Goal: Transaction & Acquisition: Purchase product/service

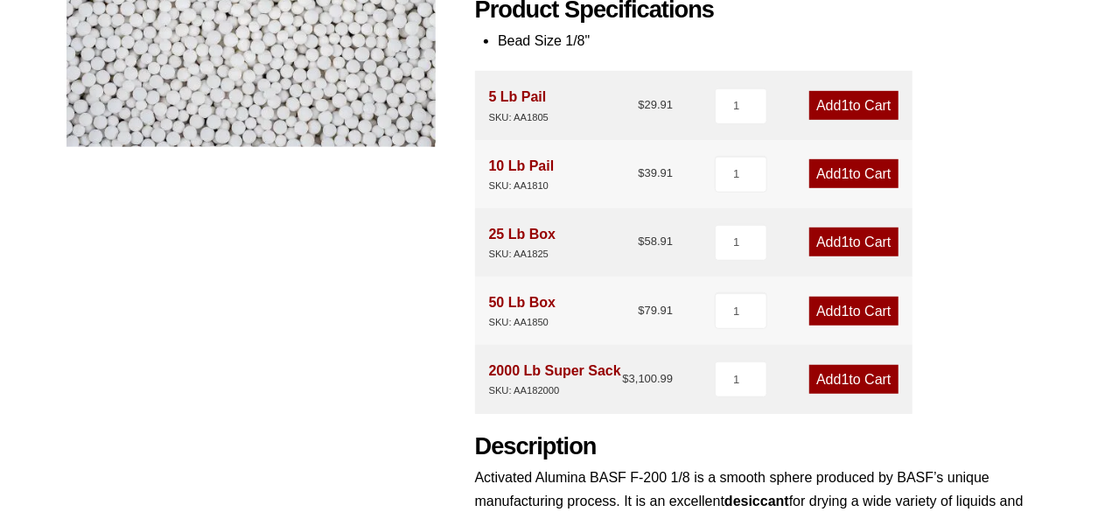
scroll to position [484, 0]
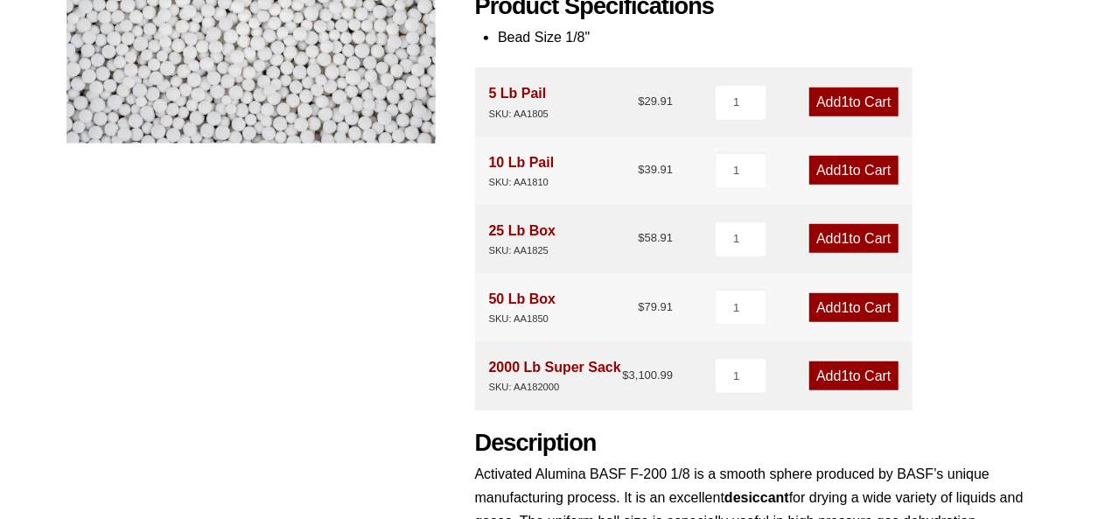
click at [842, 302] on span "1" at bounding box center [846, 307] width 8 height 15
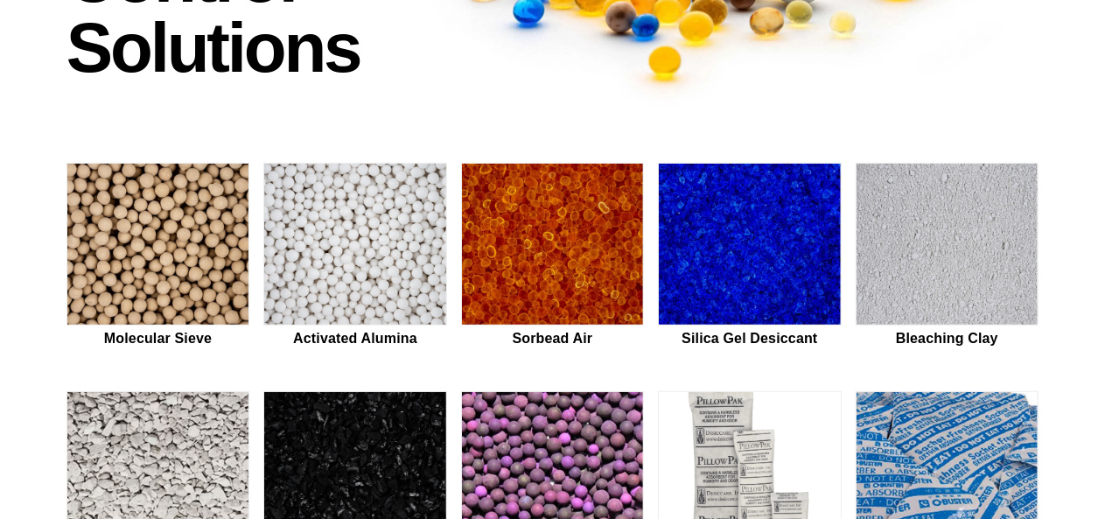
scroll to position [364, 0]
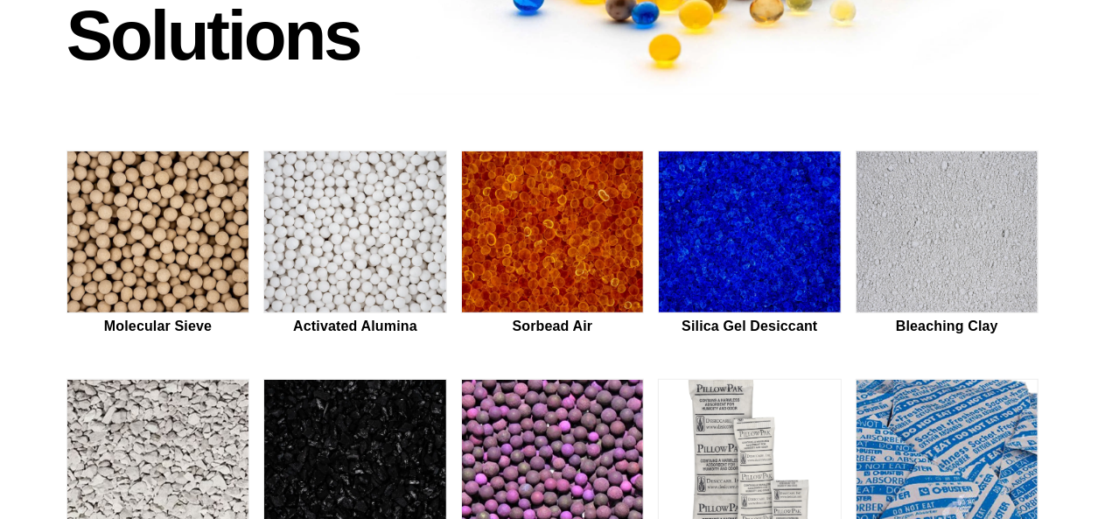
click at [511, 396] on img at bounding box center [552, 461] width 181 height 163
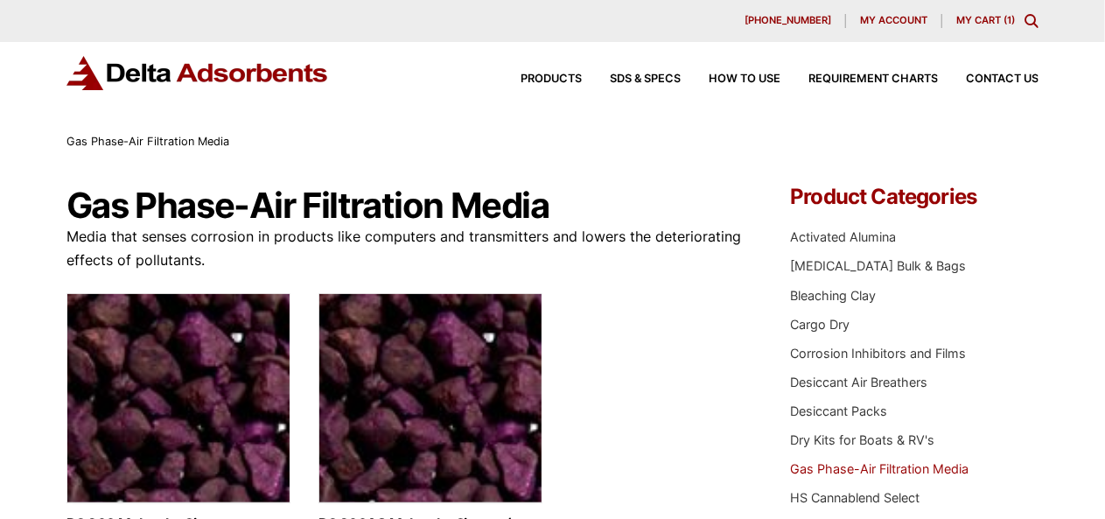
click at [978, 23] on link "My Cart ( 1 )" at bounding box center [986, 20] width 59 height 12
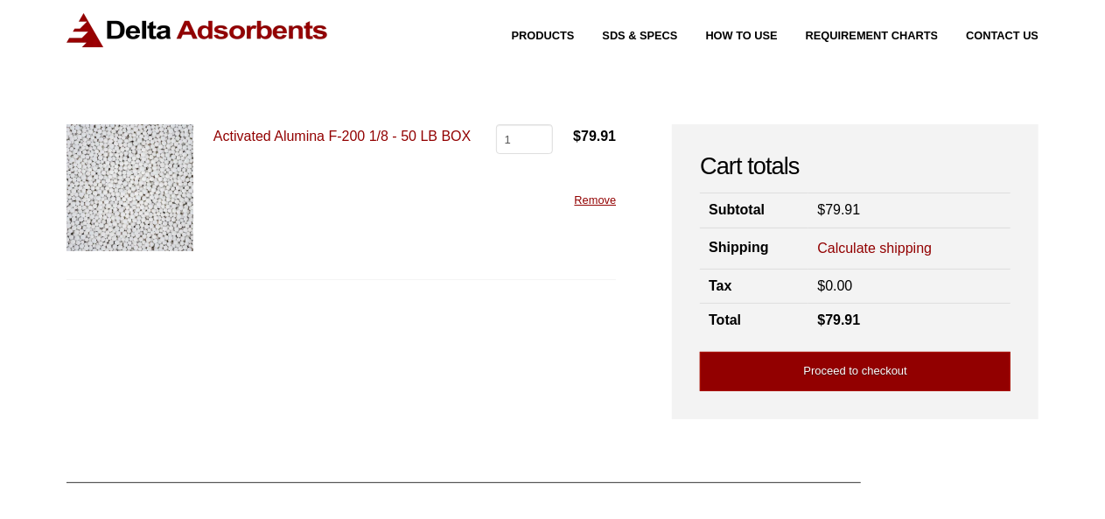
scroll to position [44, 0]
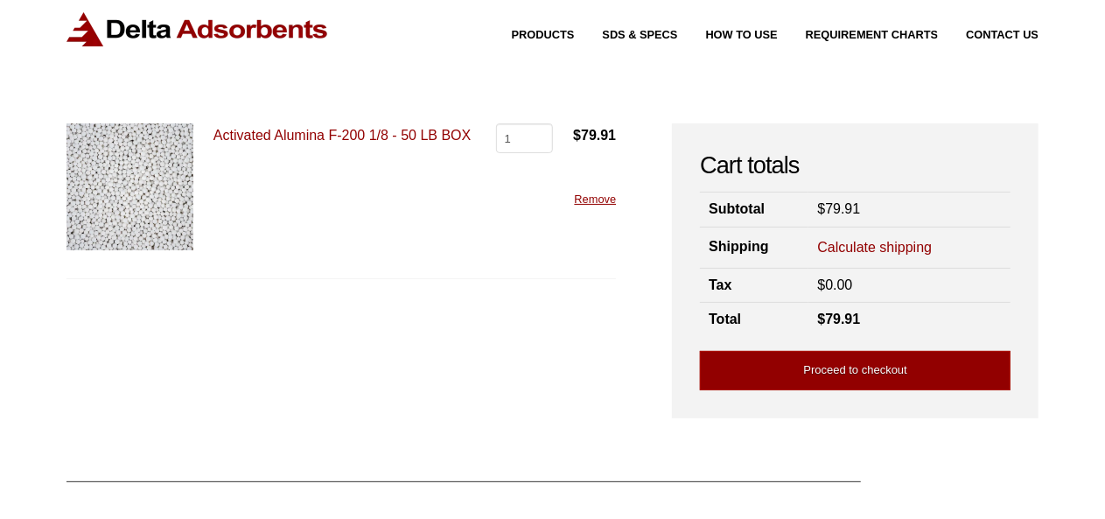
click at [138, 179] on img at bounding box center [130, 186] width 127 height 127
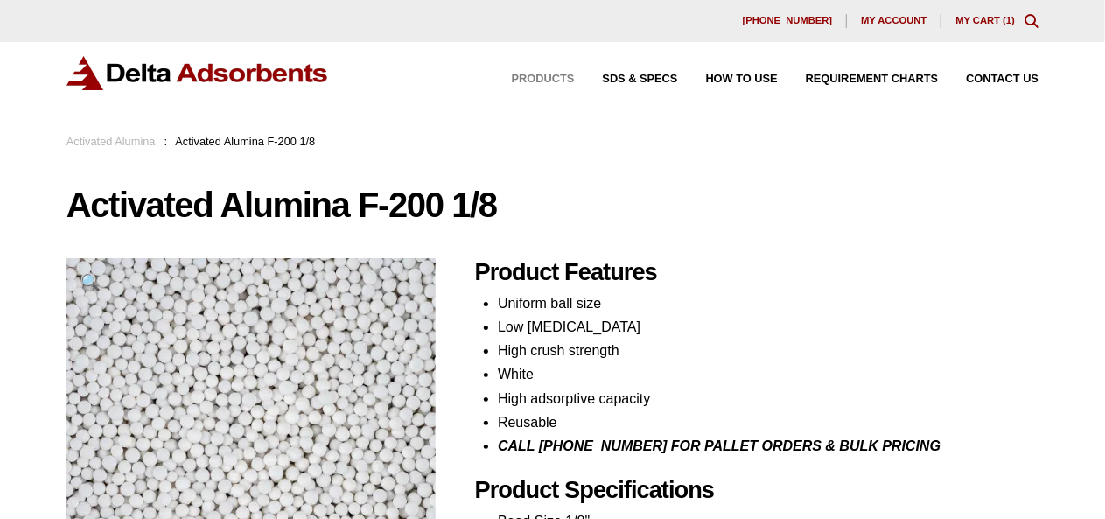
click at [547, 75] on span "Products" at bounding box center [543, 79] width 63 height 11
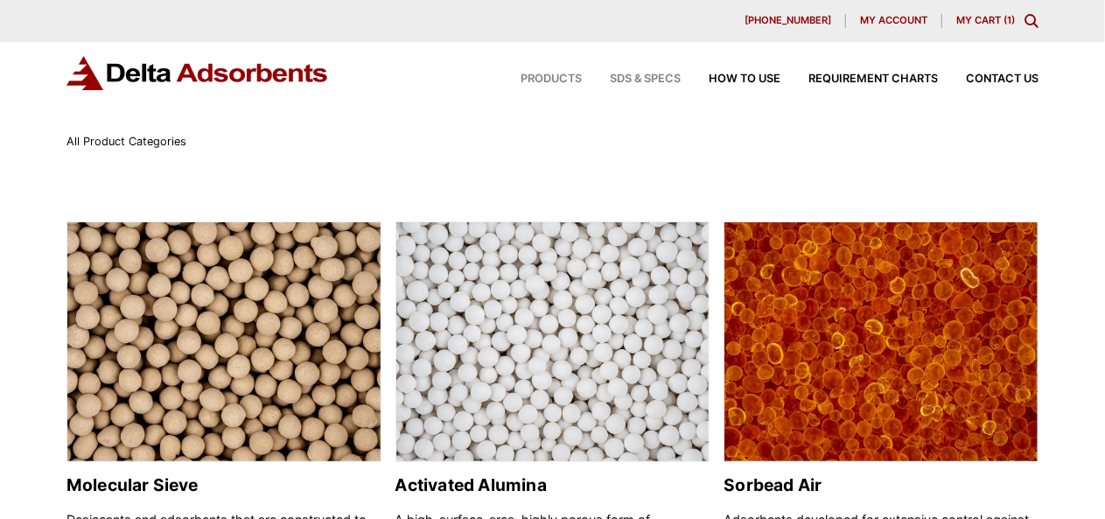
click at [649, 81] on span "SDS & SPECS" at bounding box center [645, 79] width 71 height 11
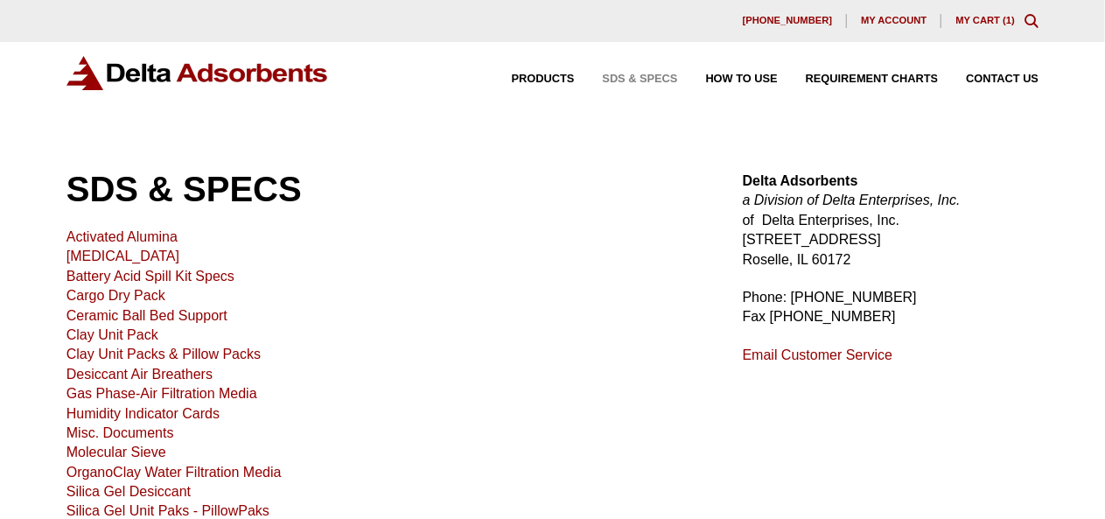
click at [130, 236] on link "Activated Alumina" at bounding box center [122, 236] width 111 height 15
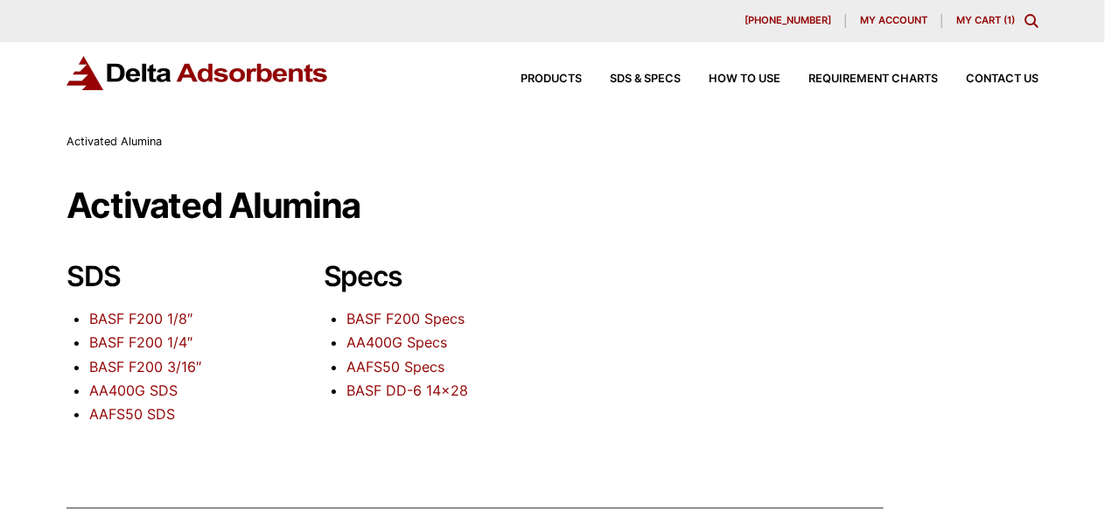
click at [165, 341] on link "BASF F200 1/4″" at bounding box center [140, 342] width 103 height 18
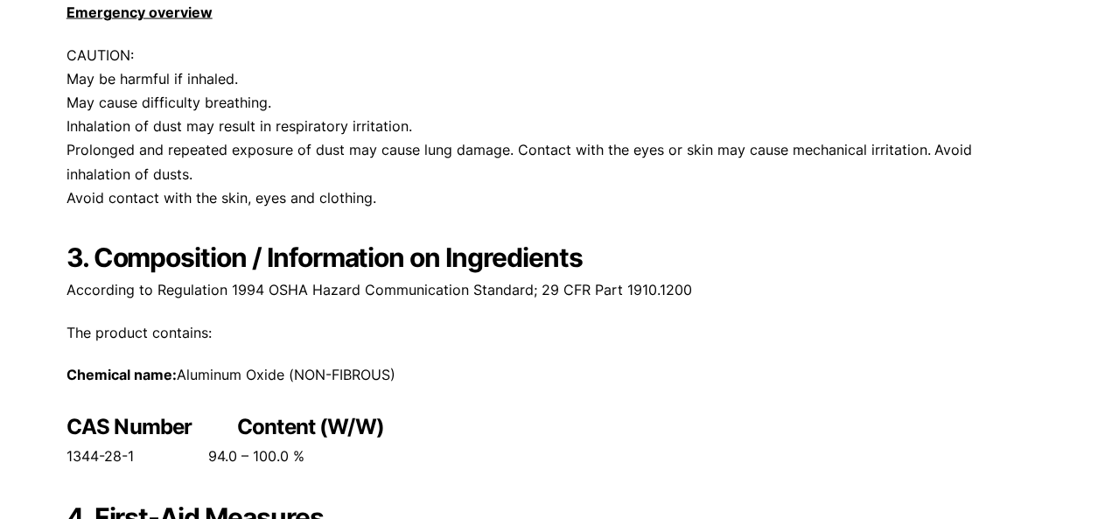
scroll to position [1452, 0]
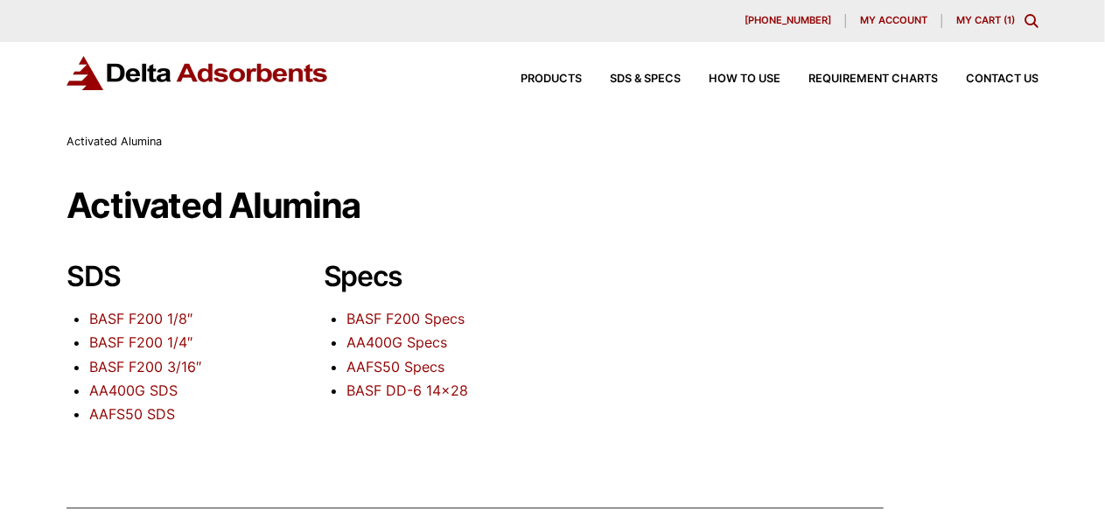
click at [159, 321] on link "BASF F200 1/8″" at bounding box center [140, 319] width 103 height 18
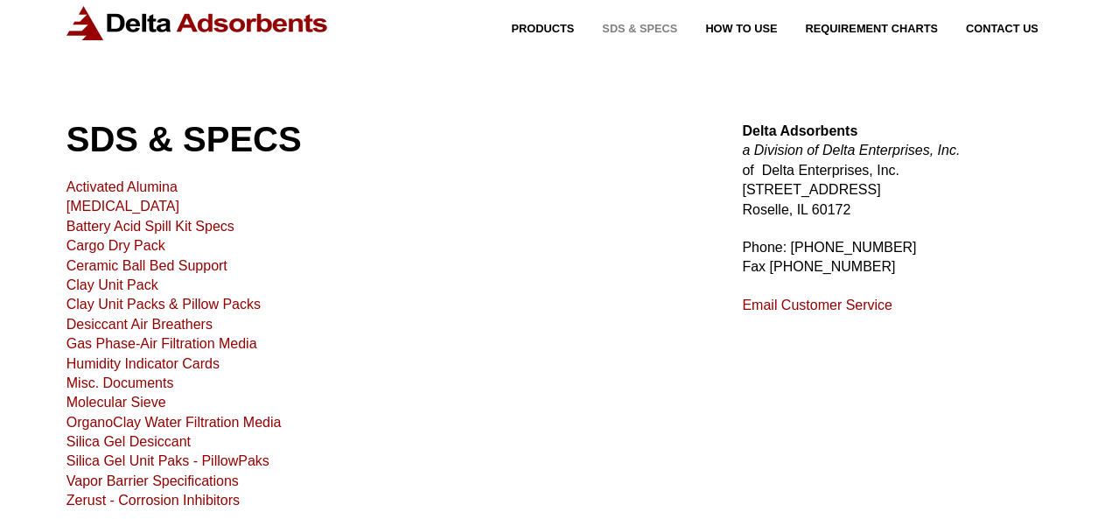
scroll to position [12, 0]
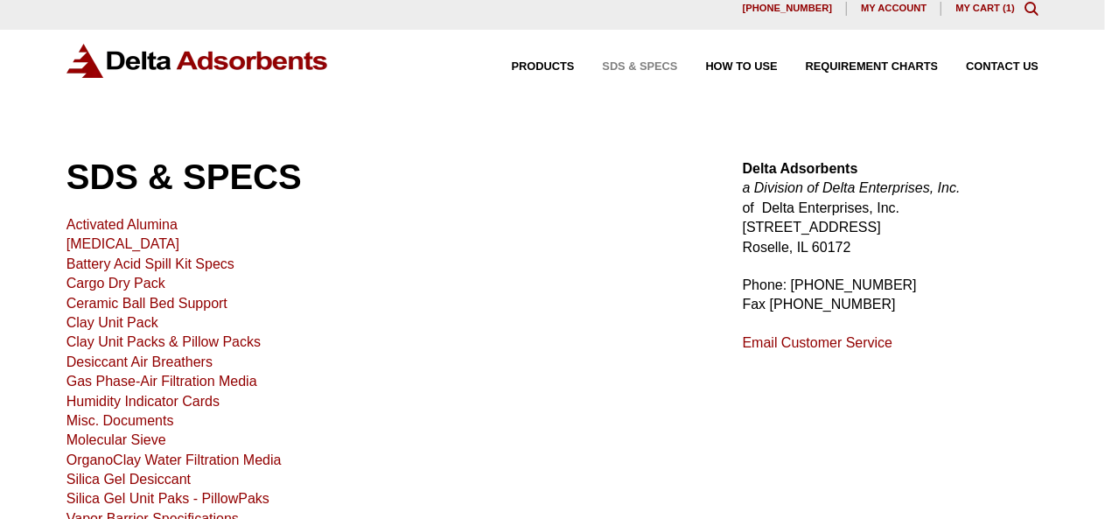
click at [140, 226] on link "Activated Alumina" at bounding box center [122, 224] width 111 height 15
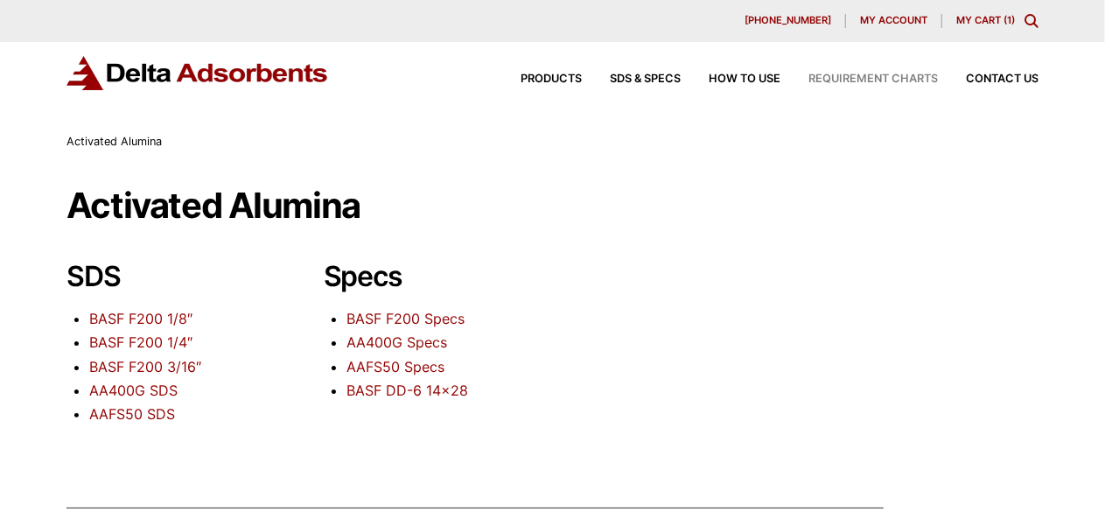
click at [870, 81] on span "Requirement Charts" at bounding box center [874, 79] width 130 height 11
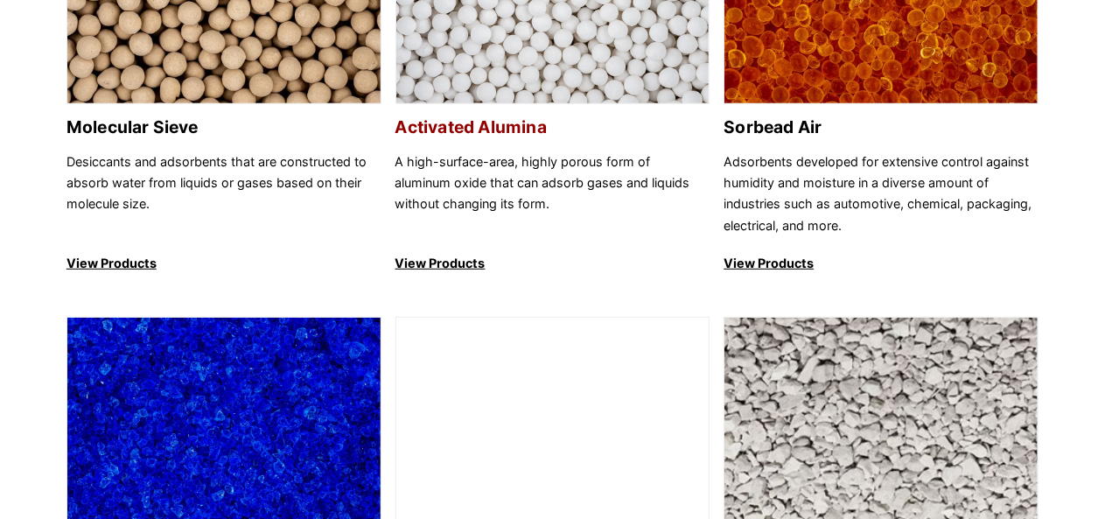
scroll to position [359, 0]
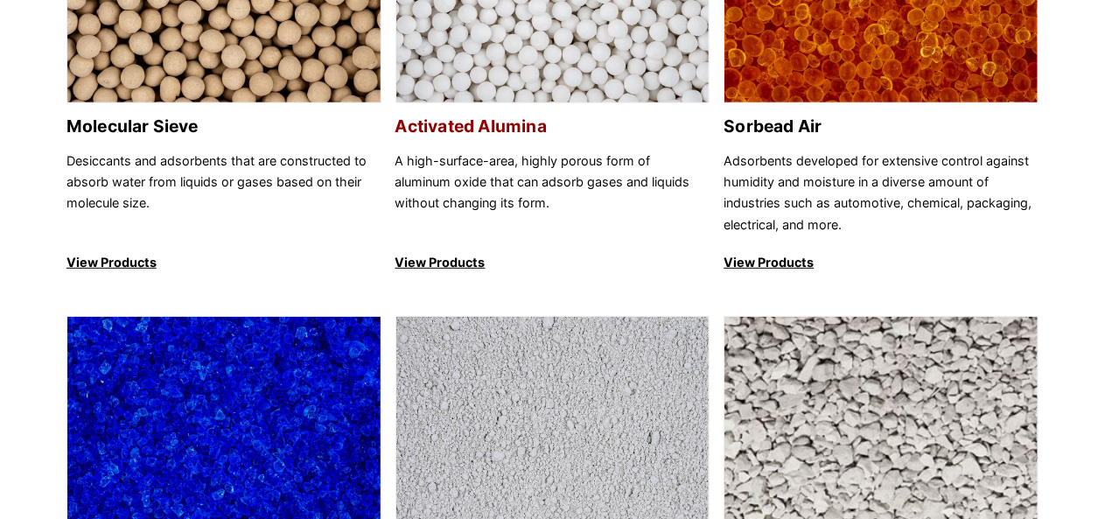
click at [431, 262] on p "View Products" at bounding box center [553, 262] width 315 height 21
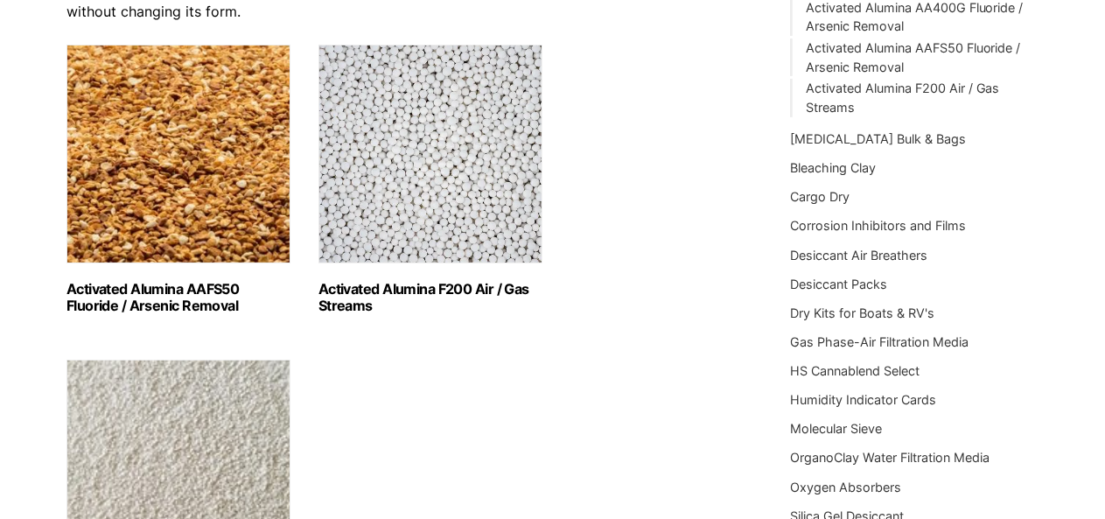
scroll to position [249, 0]
click at [434, 207] on img "Visit product category Activated Alumina F200 Air / Gas Streams" at bounding box center [431, 153] width 224 height 219
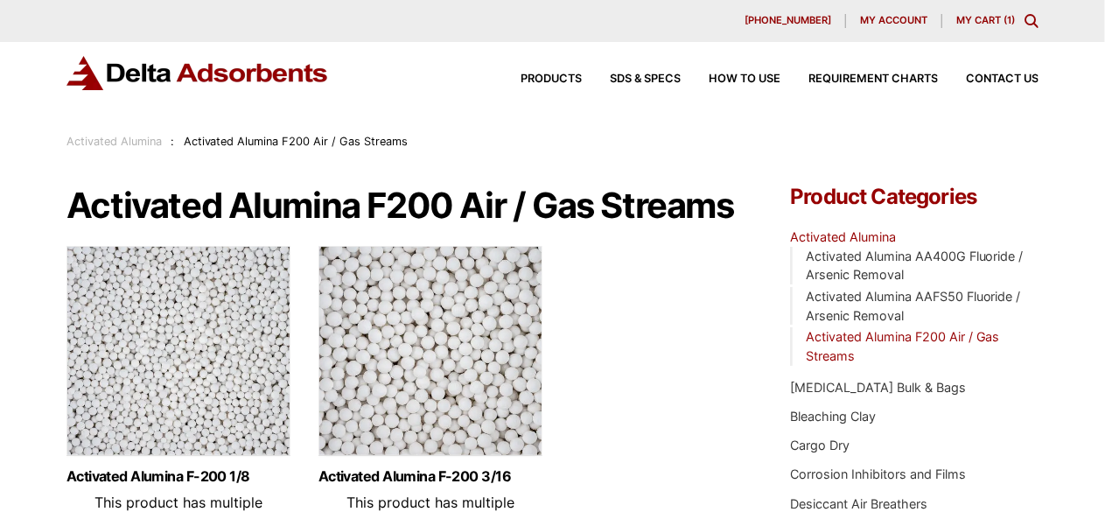
click at [967, 25] on link "My Cart ( 1 )" at bounding box center [986, 20] width 59 height 12
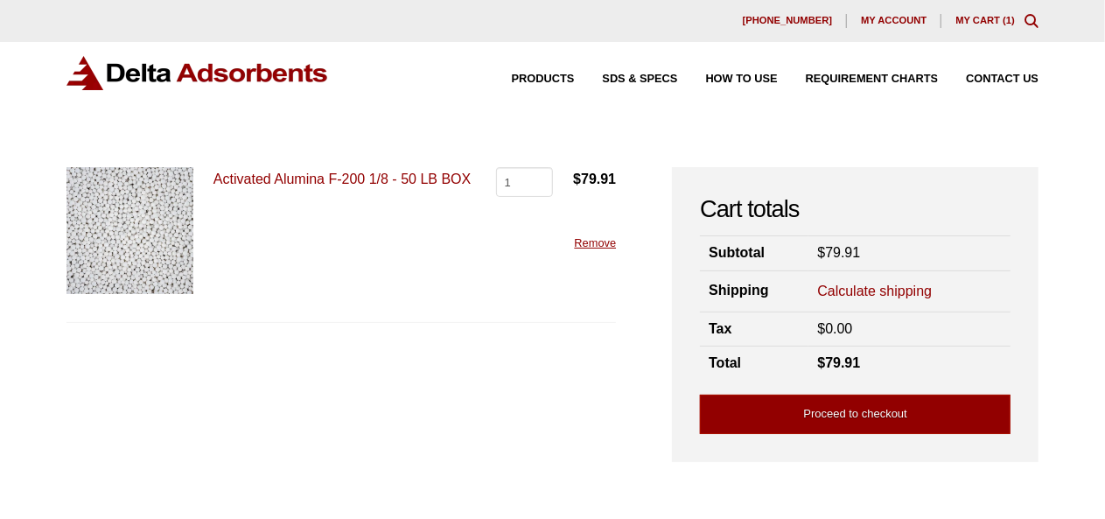
click at [905, 288] on link "Calculate shipping" at bounding box center [874, 291] width 115 height 19
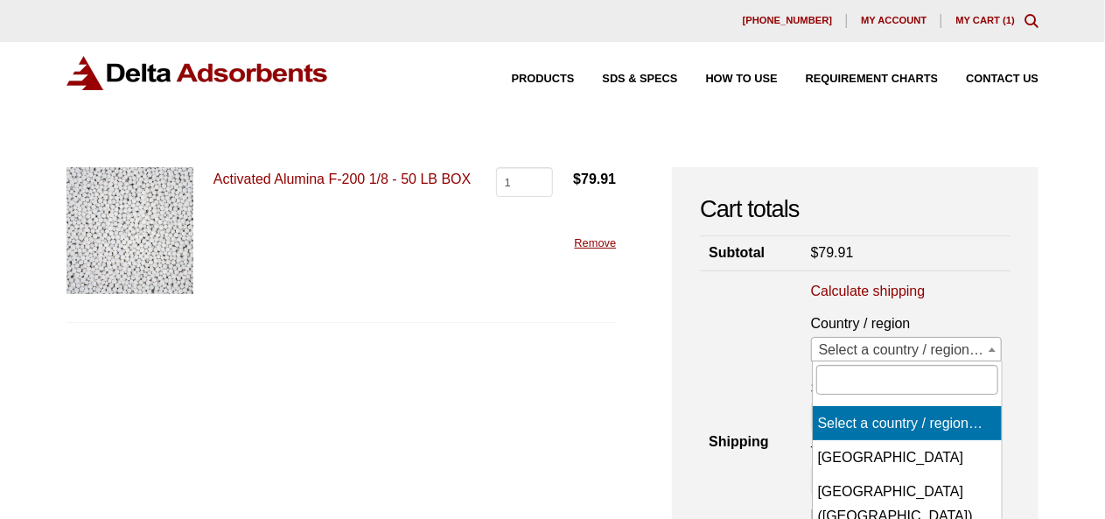
click at [910, 358] on span "Select a country / region…" at bounding box center [907, 350] width 190 height 25
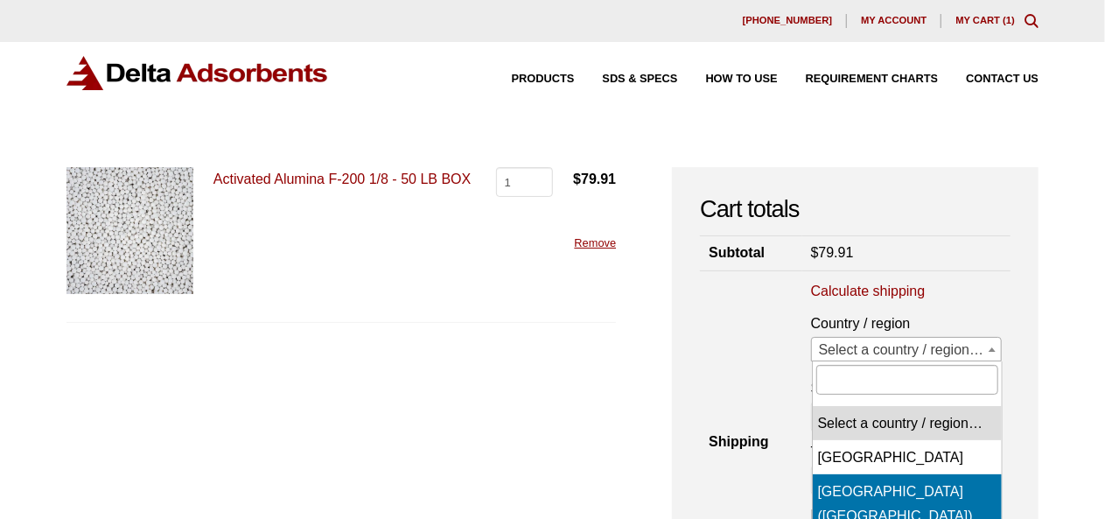
select select "US"
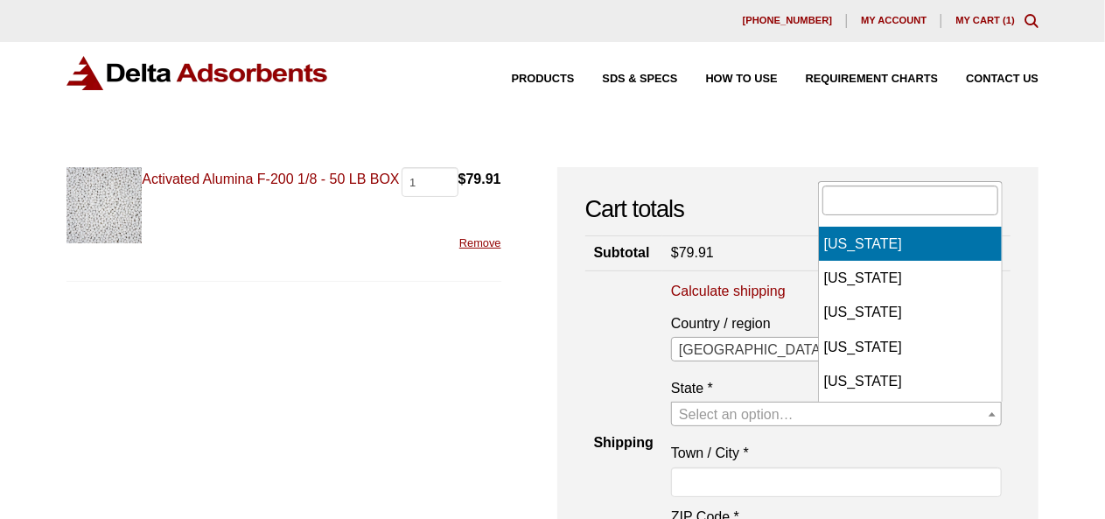
click at [794, 407] on span "Select an option…" at bounding box center [736, 414] width 115 height 15
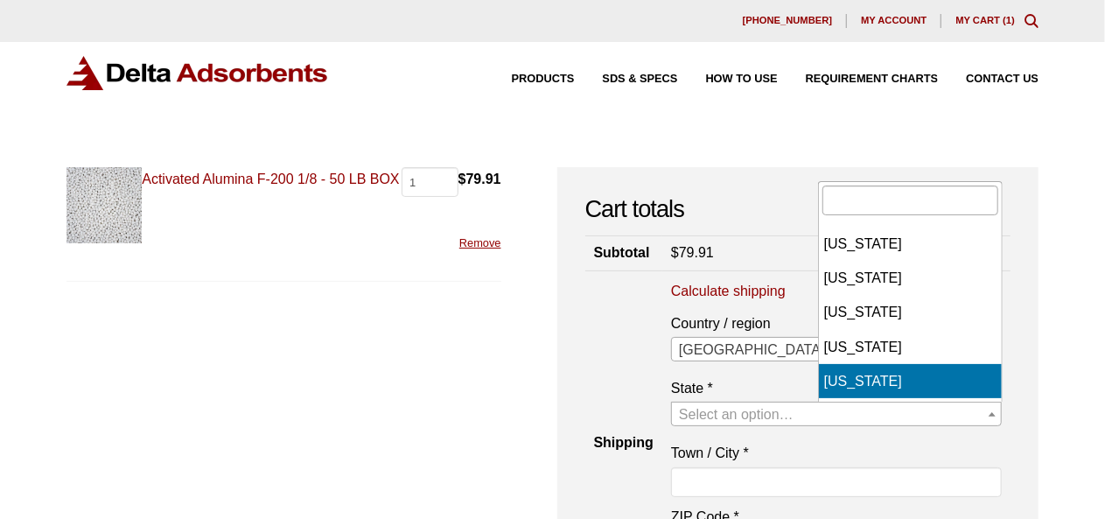
select select "CA"
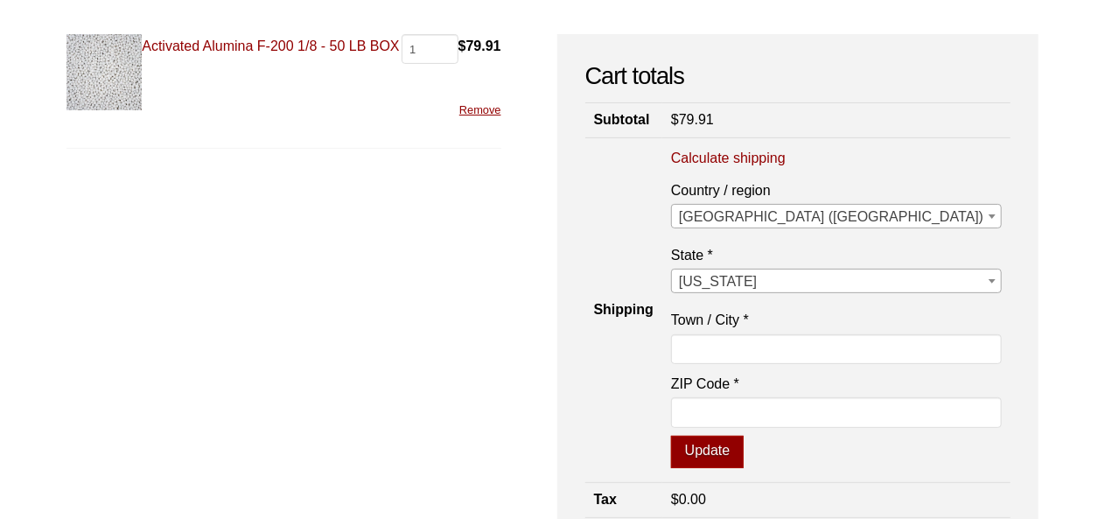
scroll to position [134, 0]
click at [863, 339] on input "Town / City *" at bounding box center [836, 348] width 331 height 30
type input "[GEOGRAPHIC_DATA]"
click at [855, 409] on input "ZIP Code *" at bounding box center [836, 411] width 331 height 30
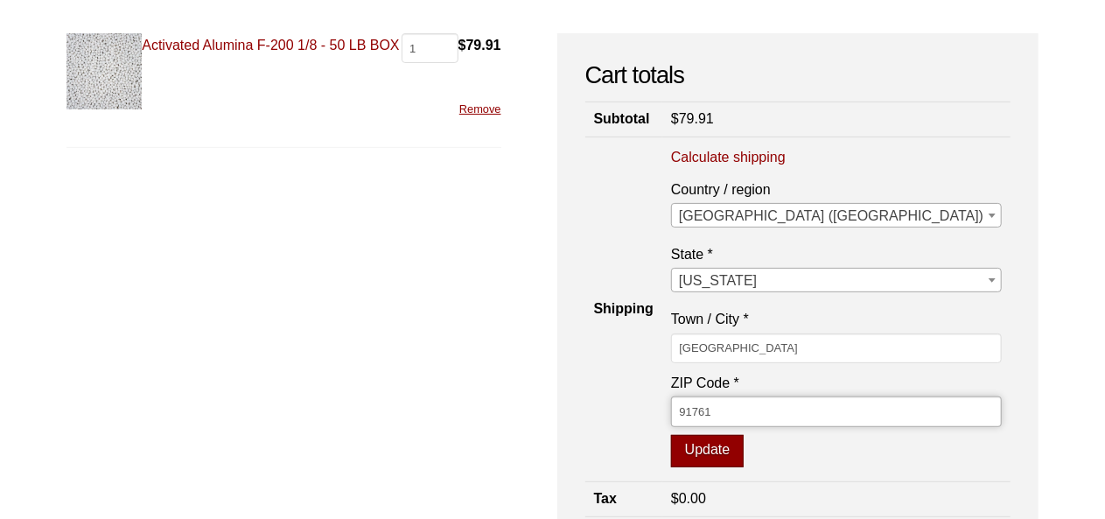
type input "91761"
click at [744, 449] on button "Update" at bounding box center [707, 451] width 73 height 33
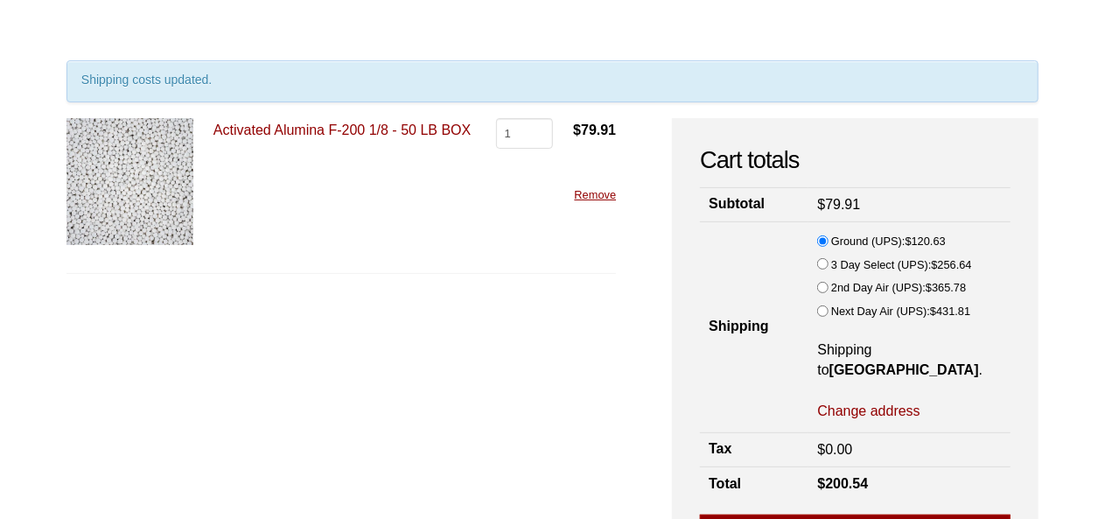
scroll to position [103, 0]
